Goal: Information Seeking & Learning: Learn about a topic

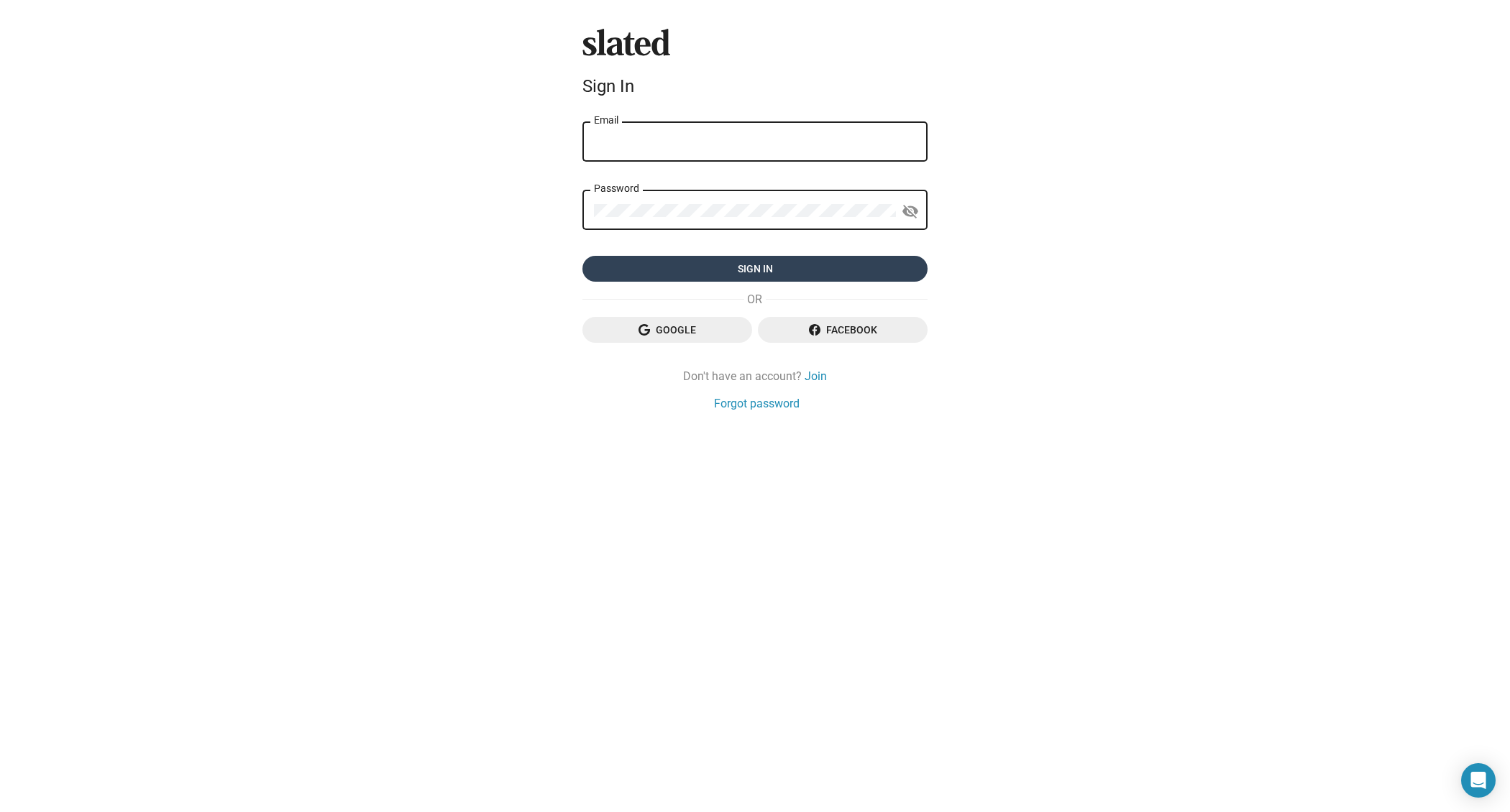
type input "[PERSON_NAME][EMAIL_ADDRESS][DOMAIN_NAME]"
click at [695, 266] on span "Sign in" at bounding box center [755, 269] width 322 height 26
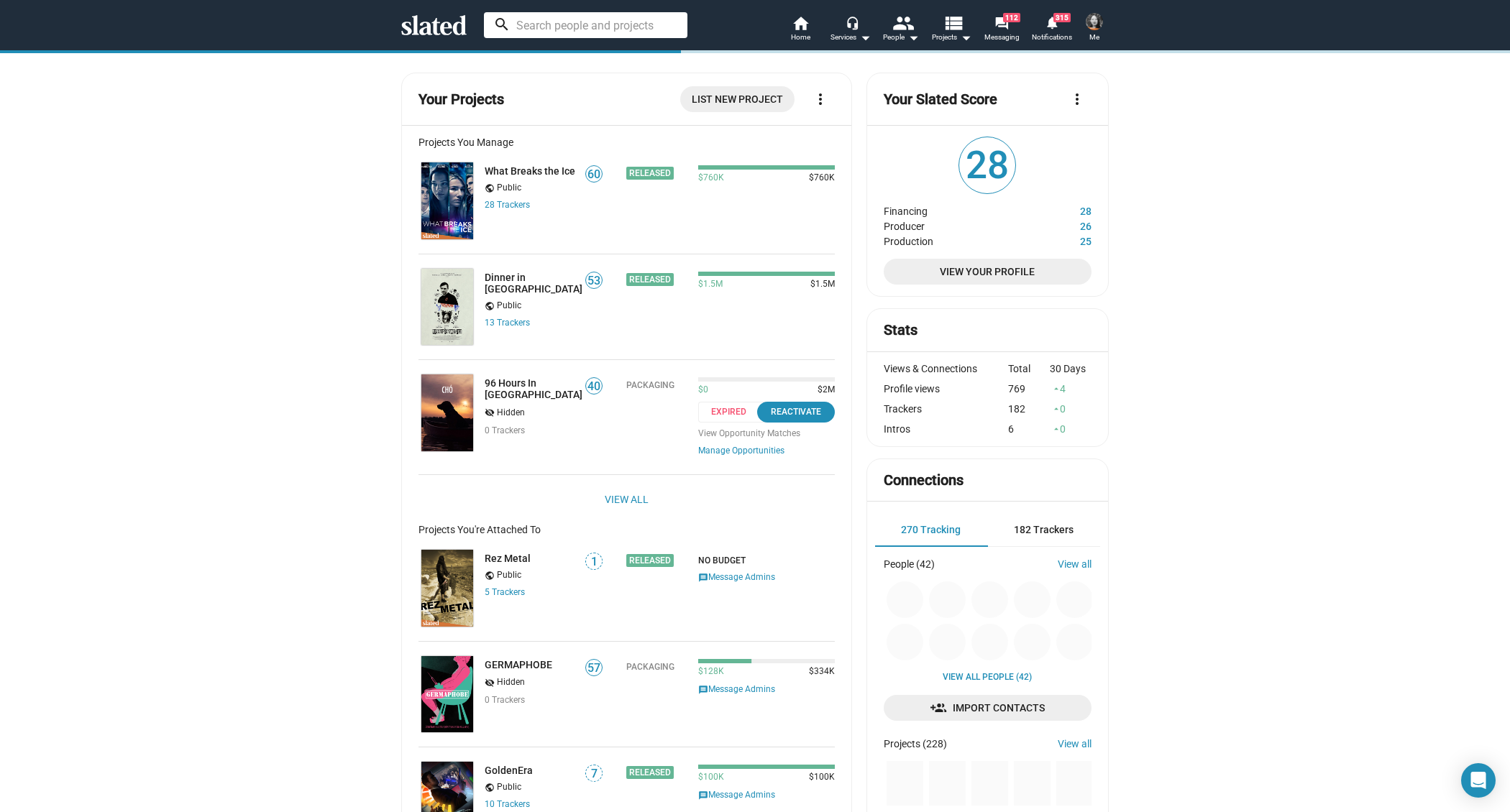
click at [609, 30] on input at bounding box center [585, 25] width 203 height 26
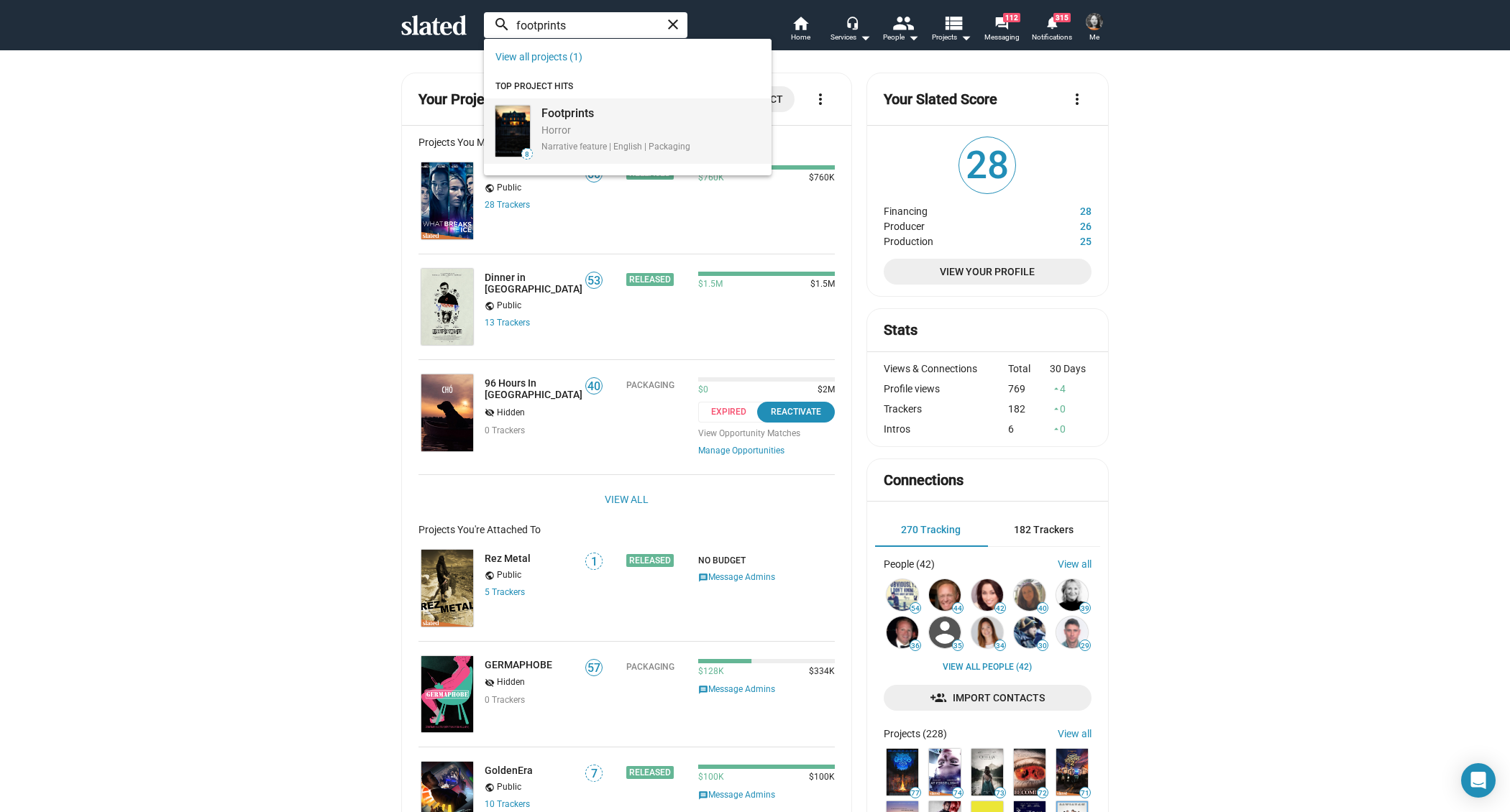
type input "footprints"
click at [568, 124] on div "Horror" at bounding box center [616, 131] width 149 height 15
